Goal: Information Seeking & Learning: Learn about a topic

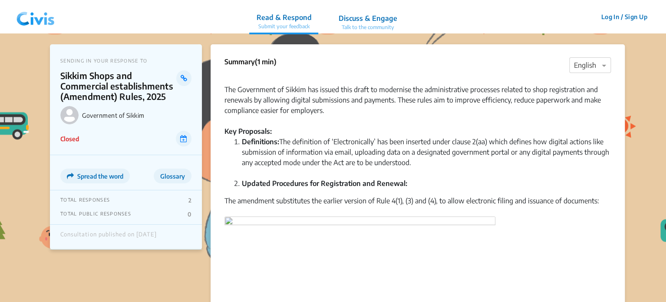
click at [33, 14] on img at bounding box center [35, 17] width 45 height 26
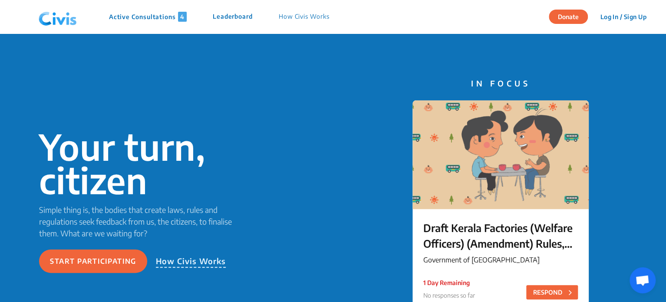
click at [149, 11] on div "Active Consultations 4 Leaderboard How Civis Works" at bounding box center [188, 17] width 307 height 26
click at [148, 16] on p "Active Consultations 4" at bounding box center [148, 17] width 78 height 10
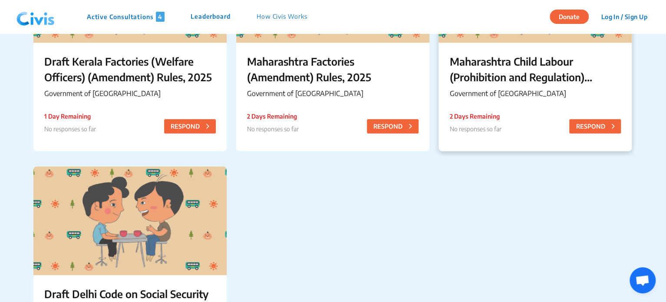
scroll to position [145, 0]
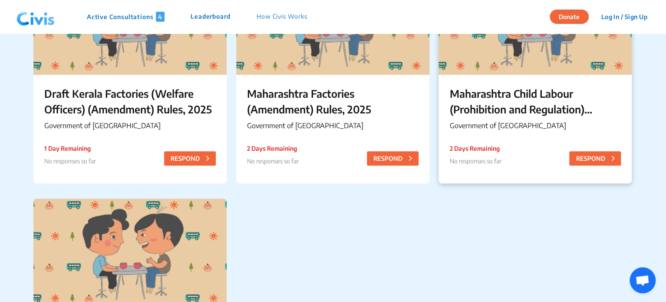
click at [521, 92] on p "Maharashtra Child Labour (Prohibition and Regulation) (Amendment) Rules, 2025" at bounding box center [535, 101] width 172 height 31
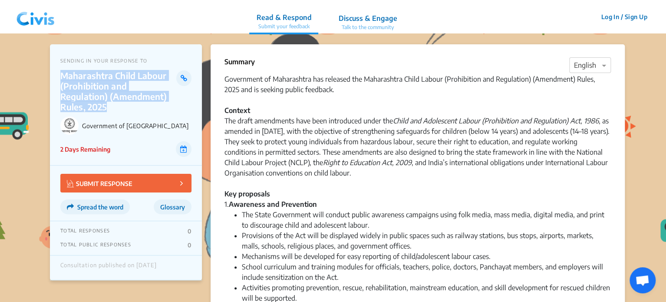
drag, startPoint x: 56, startPoint y: 73, endPoint x: 166, endPoint y: 95, distance: 111.6
click at [166, 95] on div "SENDING IN YOUR RESPONSE TO Maharashtra Child Labour (Prohibition and Regulatio…" at bounding box center [126, 104] width 152 height 121
copy p "Maharashtra Child Labour (Prohibition and Regulation) (Amendment) Rules, 2025"
